Goal: Information Seeking & Learning: Learn about a topic

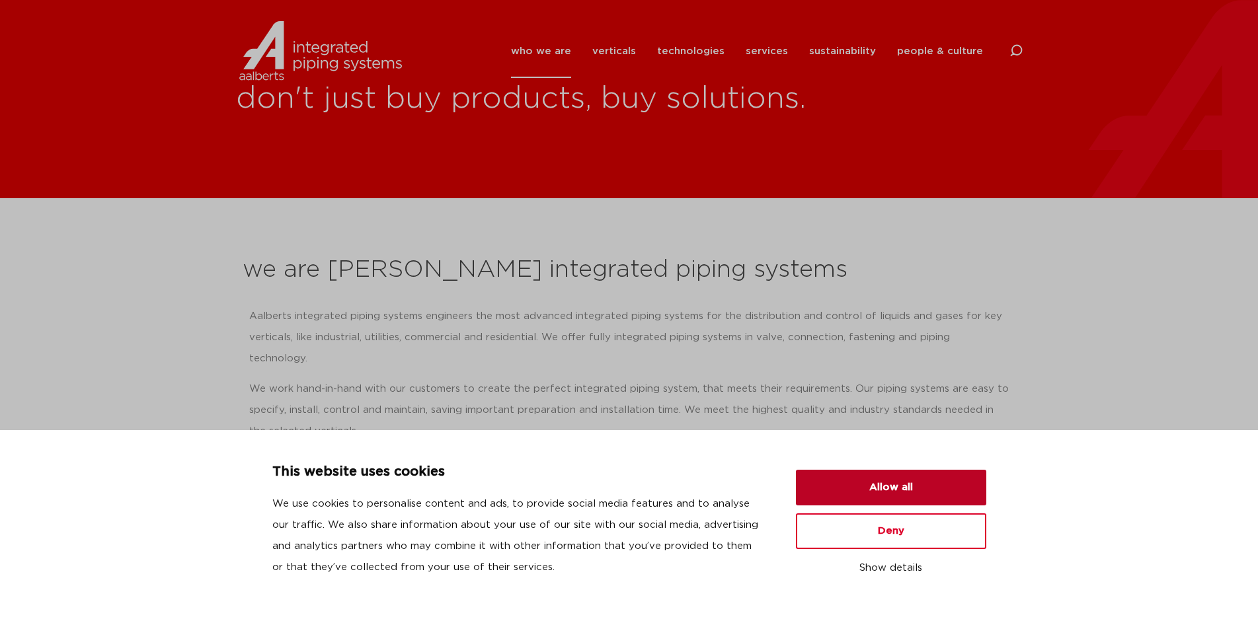
click at [931, 482] on button "Allow all" at bounding box center [891, 488] width 190 height 36
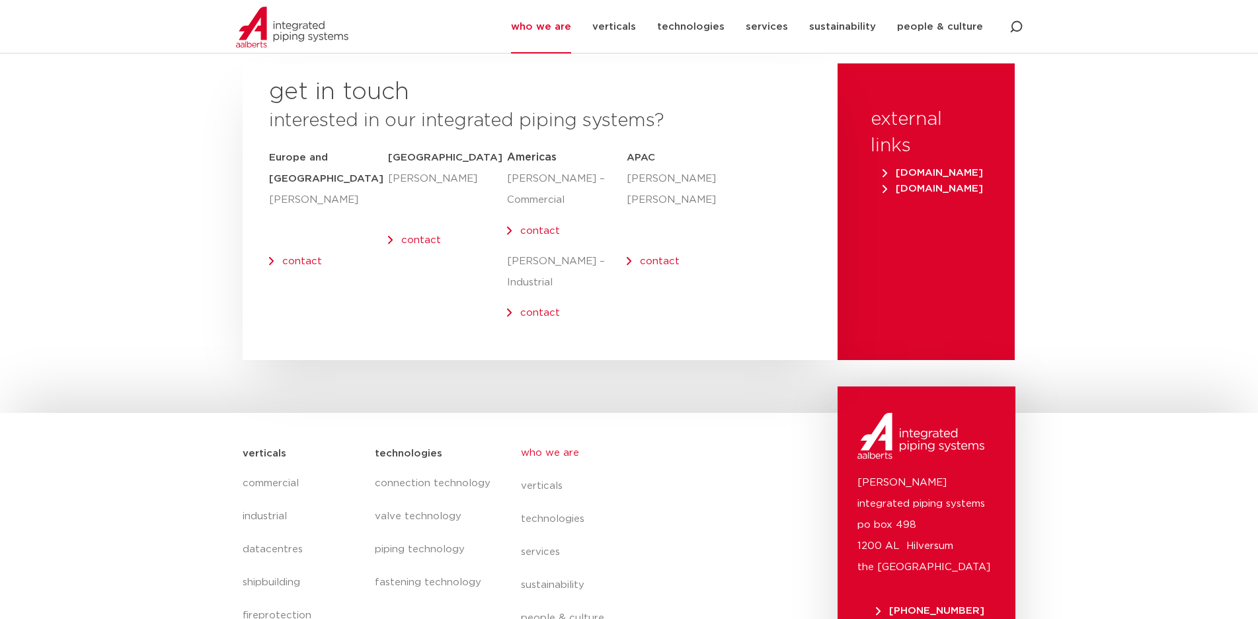
scroll to position [5426, 0]
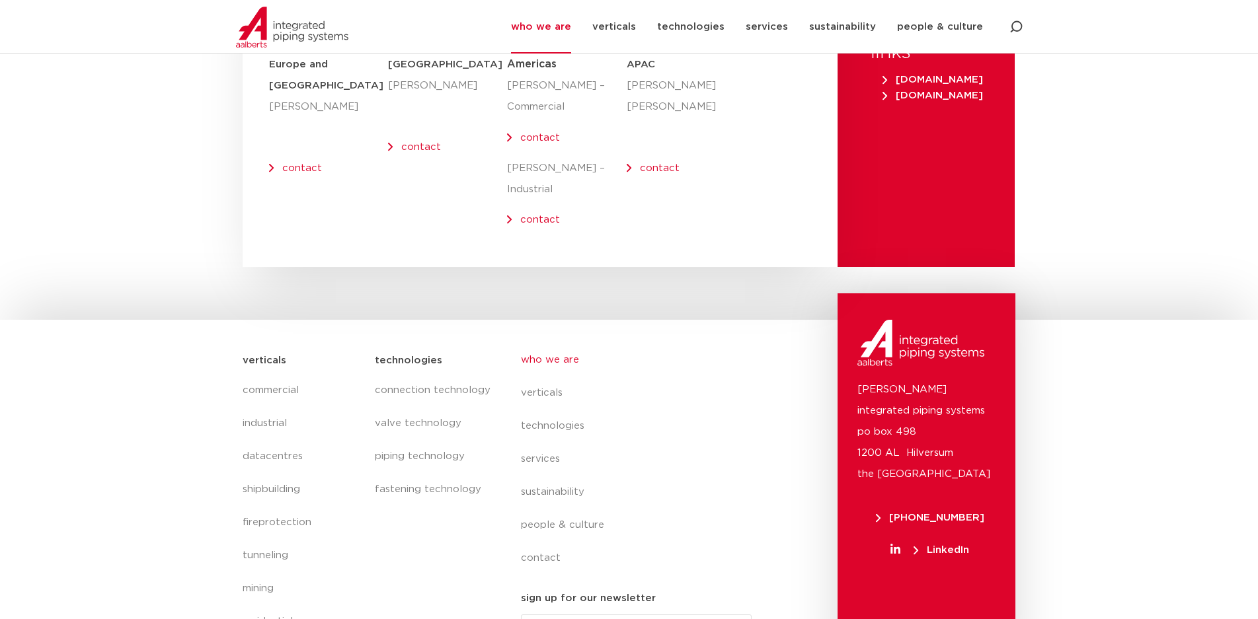
click at [897, 544] on icon at bounding box center [895, 549] width 10 height 11
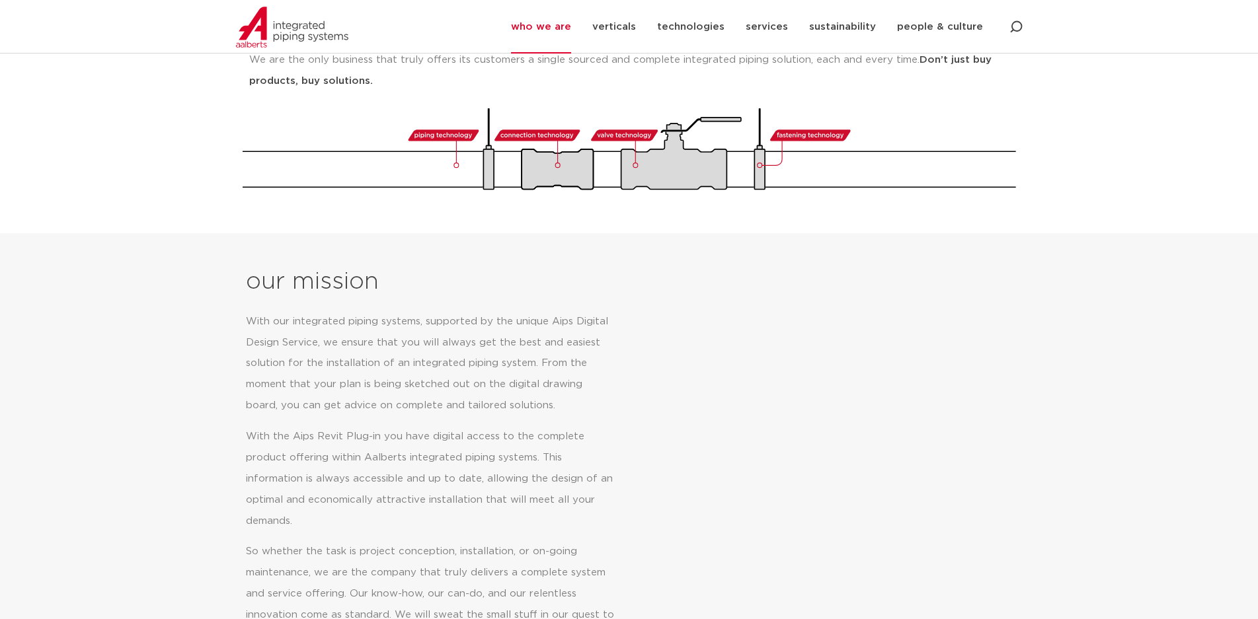
scroll to position [0, 0]
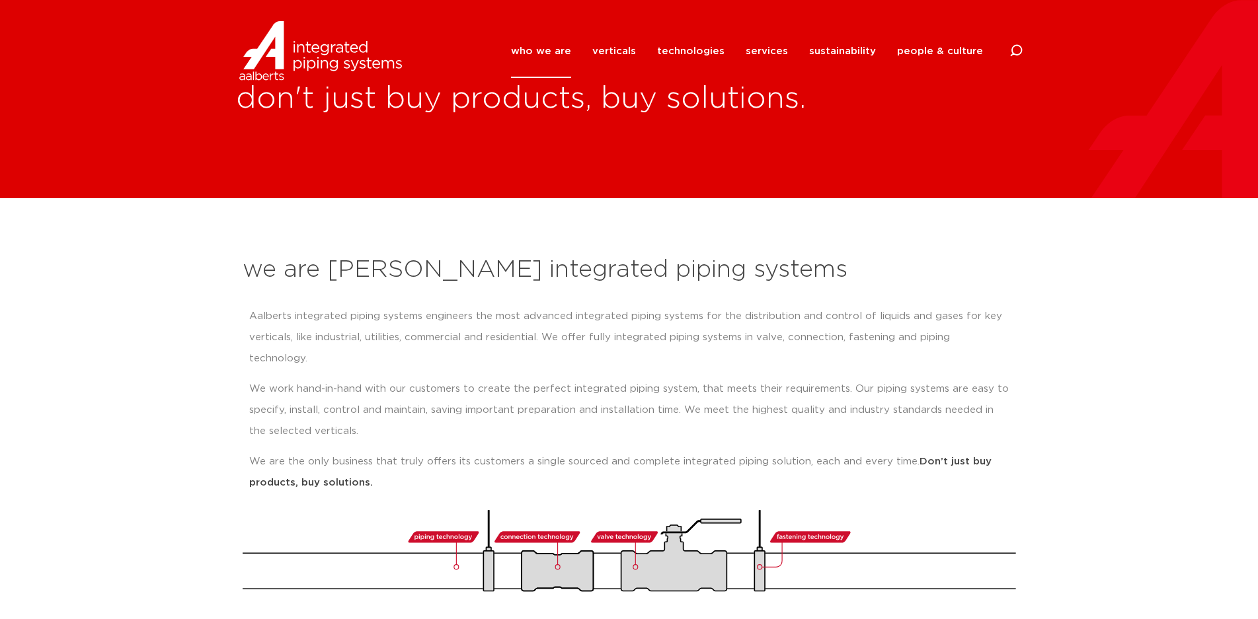
drag, startPoint x: 237, startPoint y: 276, endPoint x: 990, endPoint y: 458, distance: 774.6
click at [990, 458] on div "we are Aalberts integrated piping systems Aalberts integrated piping systems en…" at bounding box center [629, 423] width 787 height 351
copy div "we are Aalberts integrated piping systems Aalberts integrated piping systems en…"
click at [715, 48] on link "technologies" at bounding box center [690, 51] width 67 height 54
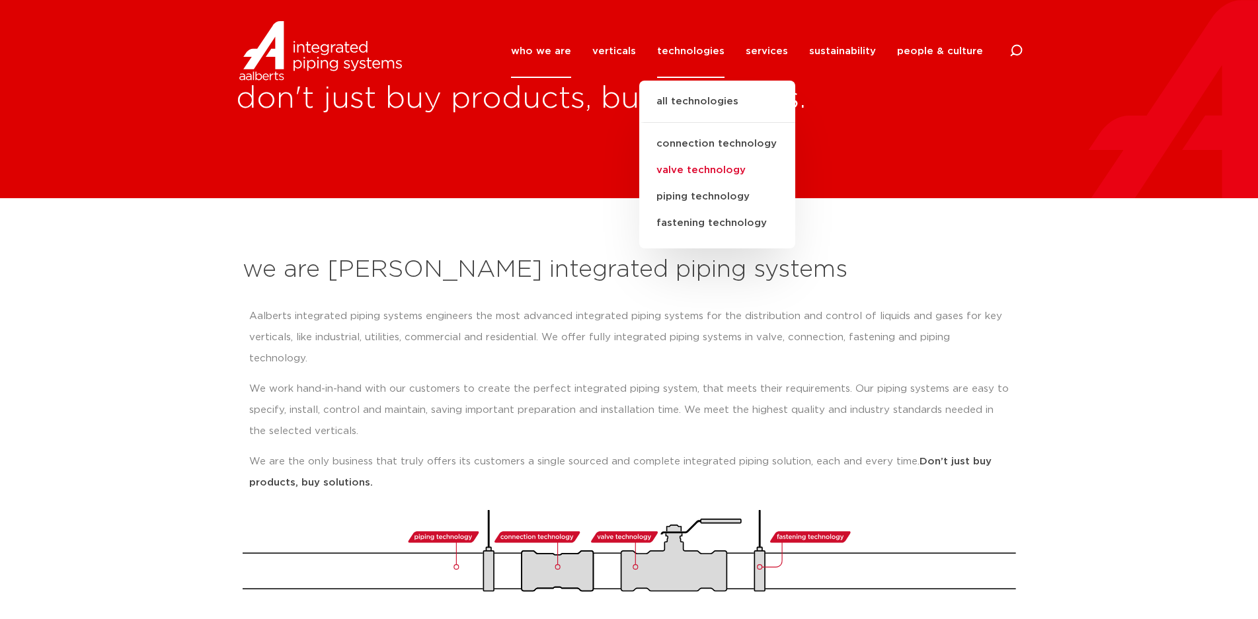
click at [719, 173] on link "valve technology" at bounding box center [717, 170] width 156 height 26
